Goal: Find contact information: Find contact information

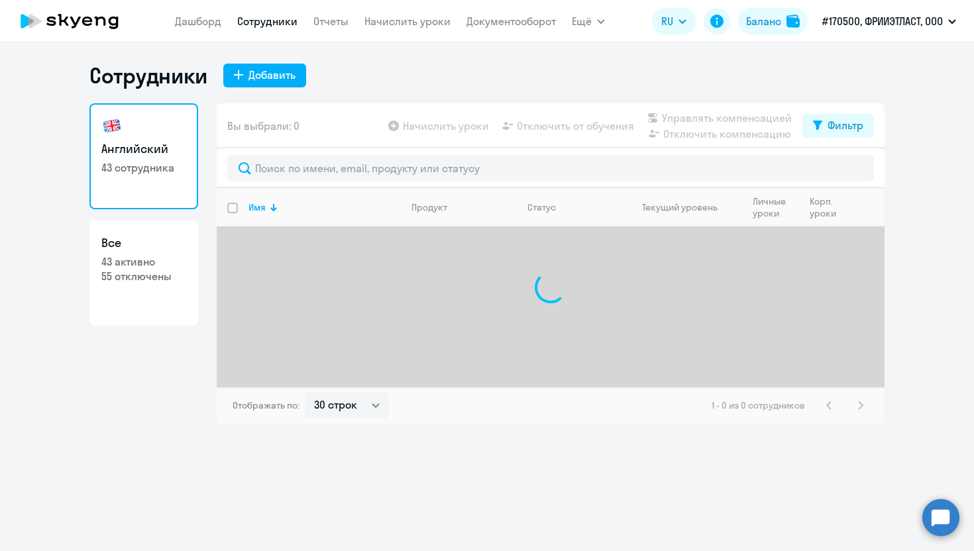
select select "30"
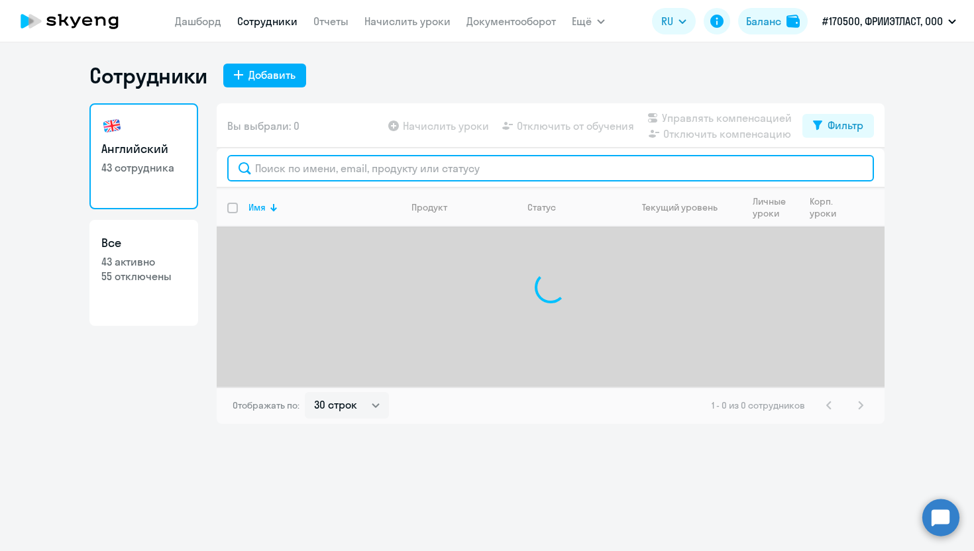
click at [345, 161] on input "text" at bounding box center [550, 168] width 646 height 26
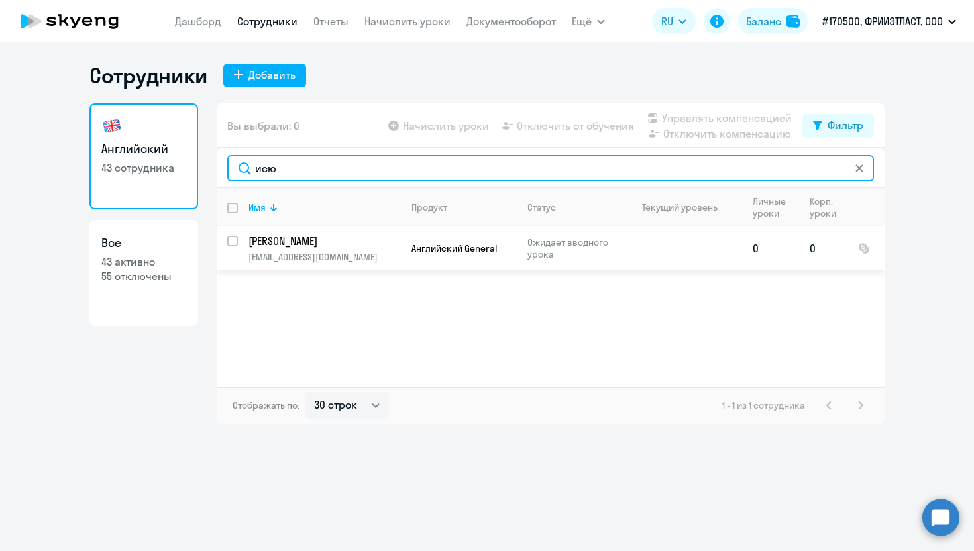
type input "исю"
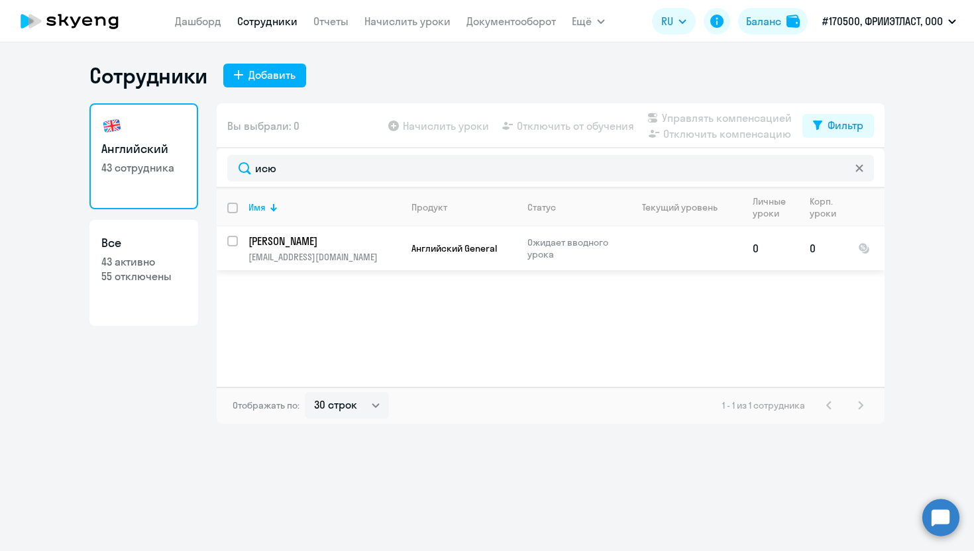
click at [350, 246] on p "[PERSON_NAME]" at bounding box center [323, 241] width 150 height 15
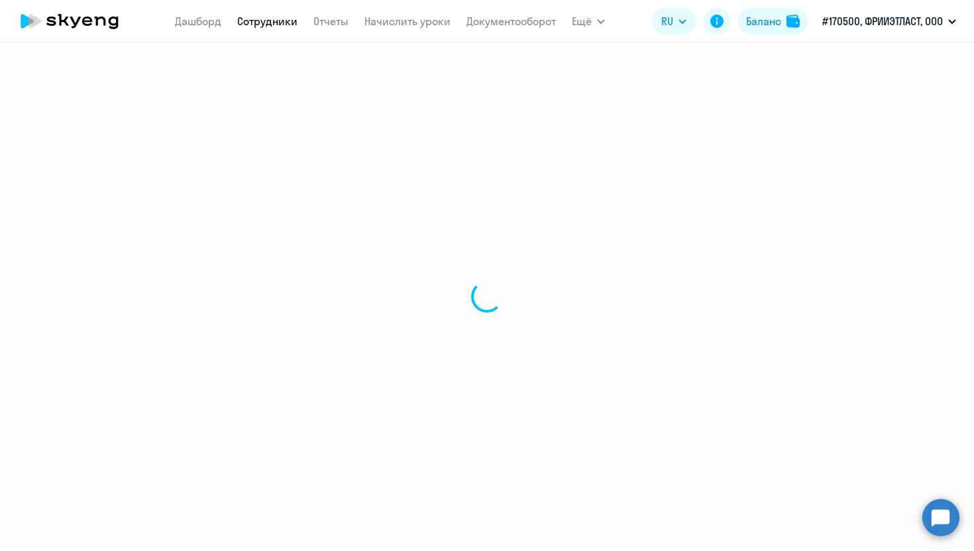
select select "english"
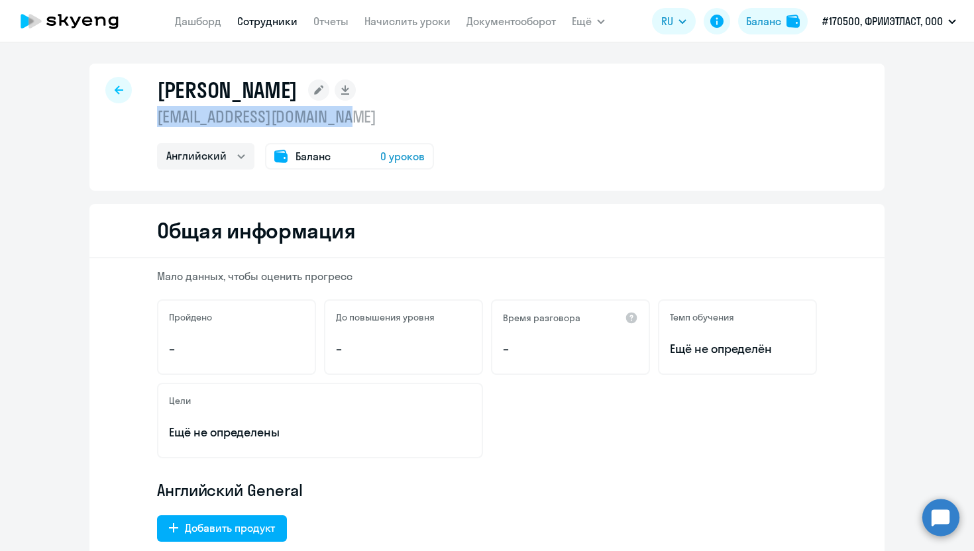
drag, startPoint x: 360, startPoint y: 117, endPoint x: 159, endPoint y: 120, distance: 201.4
click at [159, 120] on p "[EMAIL_ADDRESS][DOMAIN_NAME]" at bounding box center [295, 116] width 277 height 21
copy p "[EMAIL_ADDRESS][DOMAIN_NAME]"
click at [499, 114] on div "[PERSON_NAME] [EMAIL_ADDRESS][DOMAIN_NAME] Английский Баланс 0 уроков" at bounding box center [486, 127] width 795 height 127
click at [289, 370] on div "Пройдено –" at bounding box center [236, 337] width 159 height 76
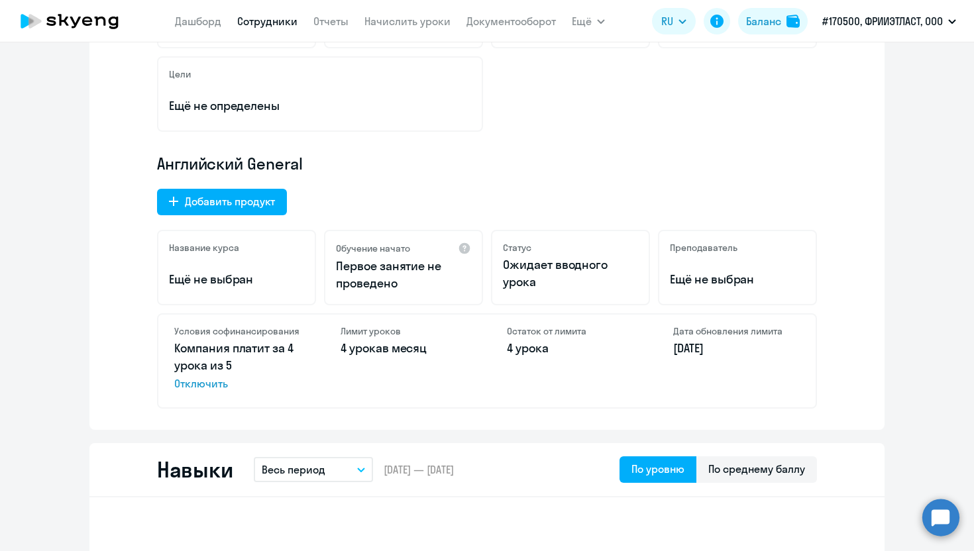
scroll to position [328, 0]
